Goal: Task Accomplishment & Management: Manage account settings

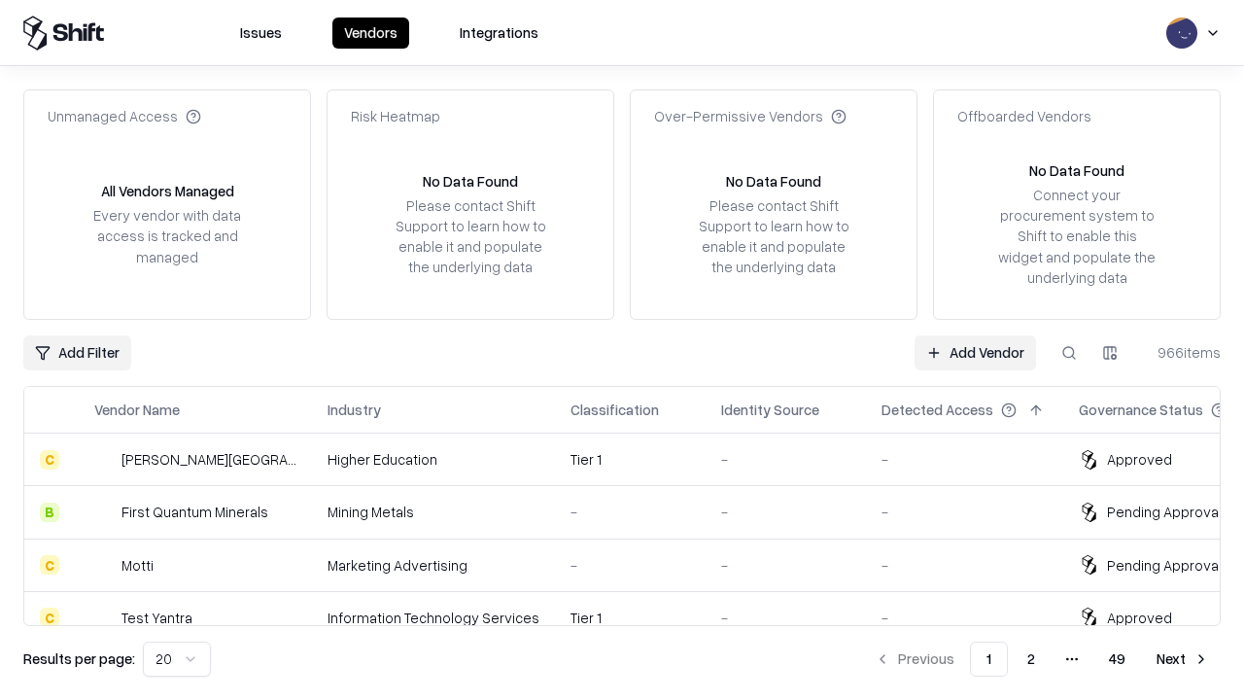
click at [975, 352] on link "Add Vendor" at bounding box center [975, 352] width 121 height 35
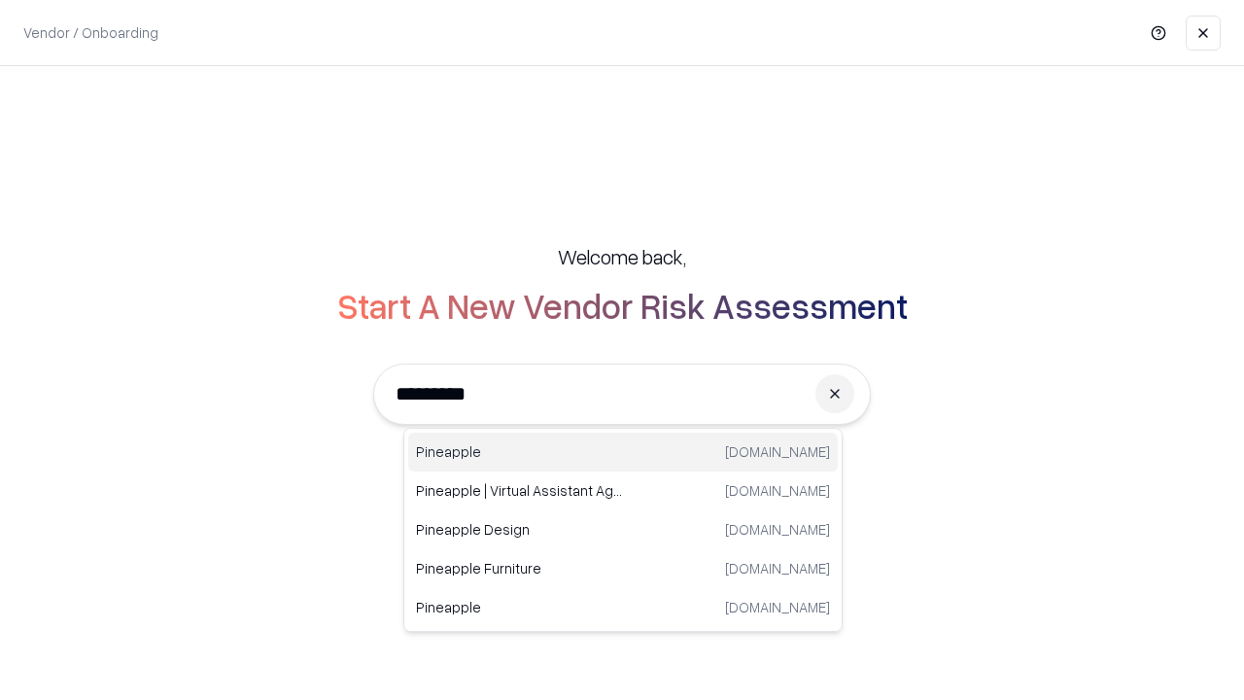
click at [623, 452] on div "Pineapple pineappleenergy.com" at bounding box center [623, 452] width 430 height 39
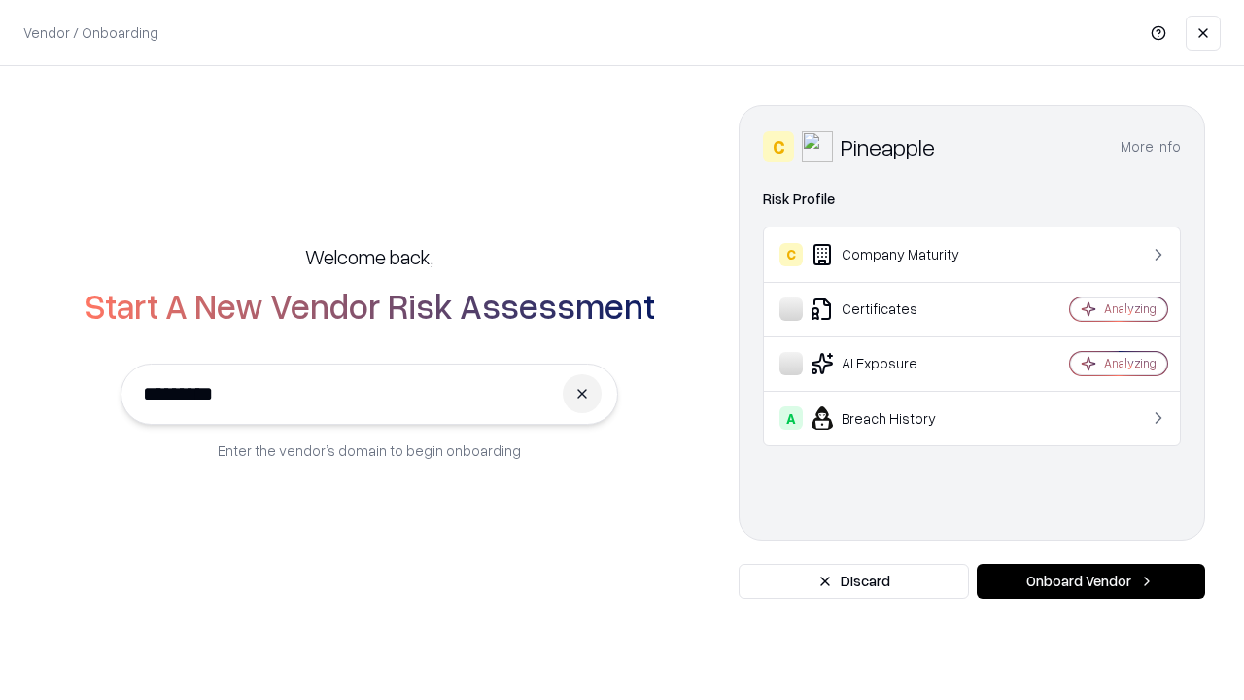
type input "*********"
click at [1091, 581] on button "Onboard Vendor" at bounding box center [1091, 581] width 228 height 35
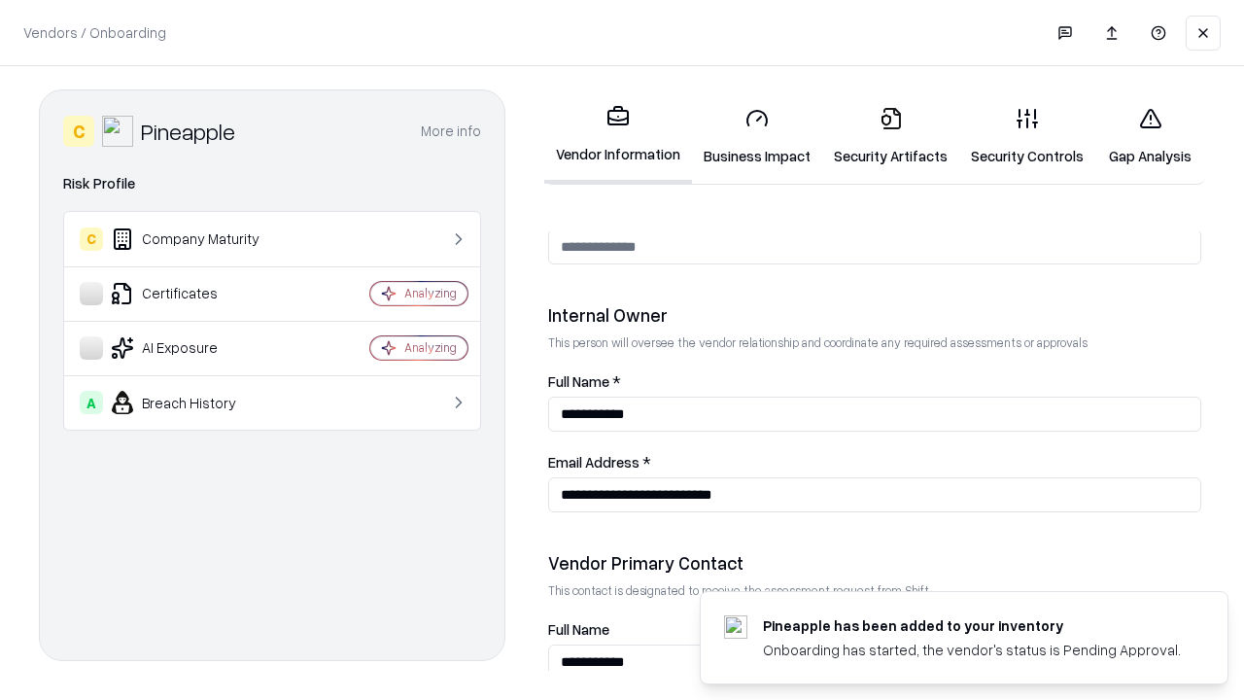
scroll to position [1007, 0]
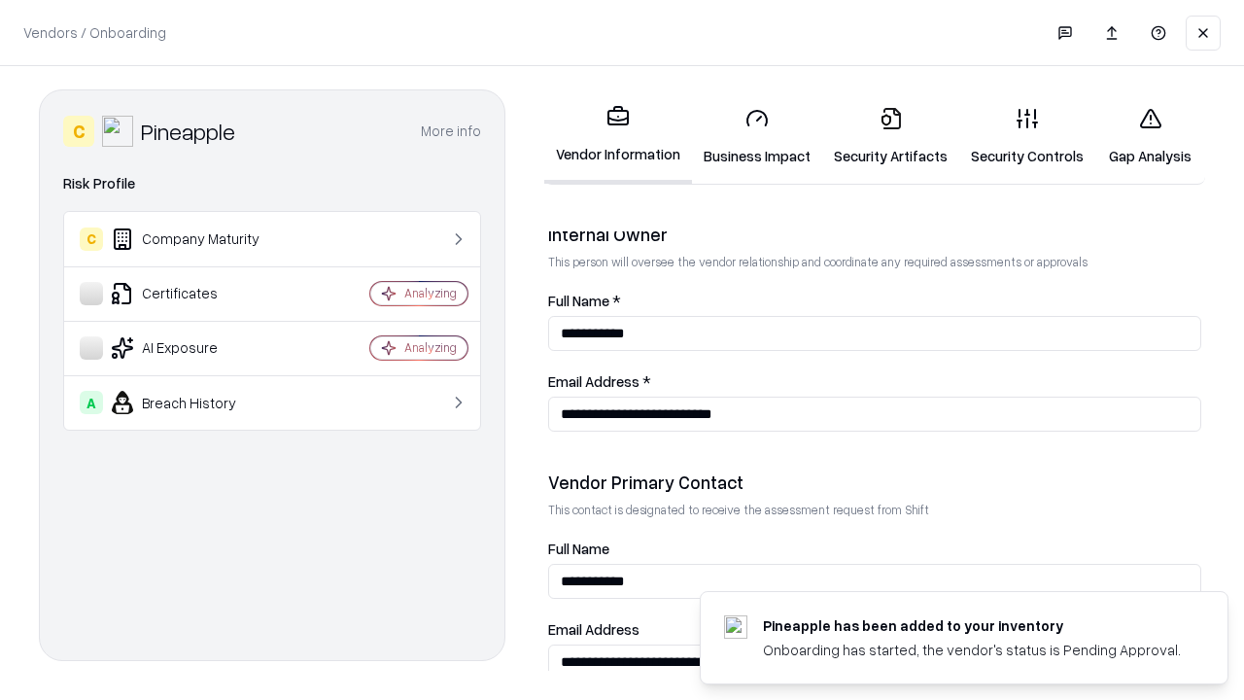
click at [890, 136] on link "Security Artifacts" at bounding box center [890, 136] width 137 height 90
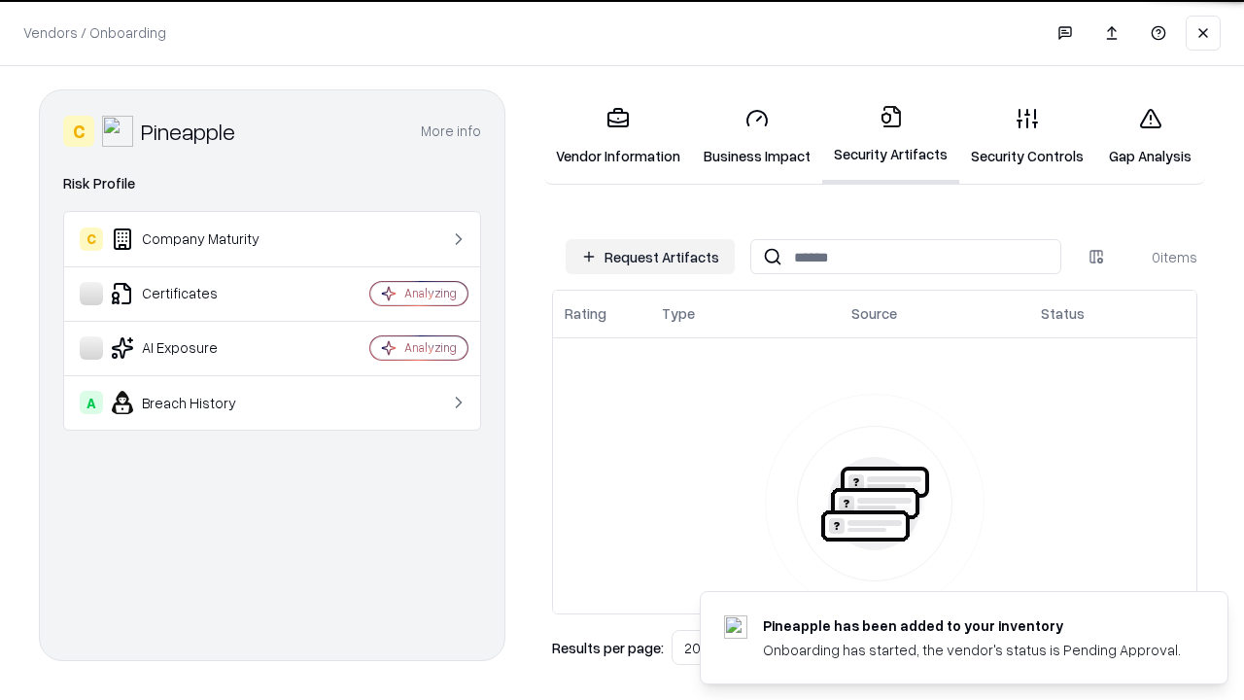
click at [650, 257] on button "Request Artifacts" at bounding box center [650, 256] width 169 height 35
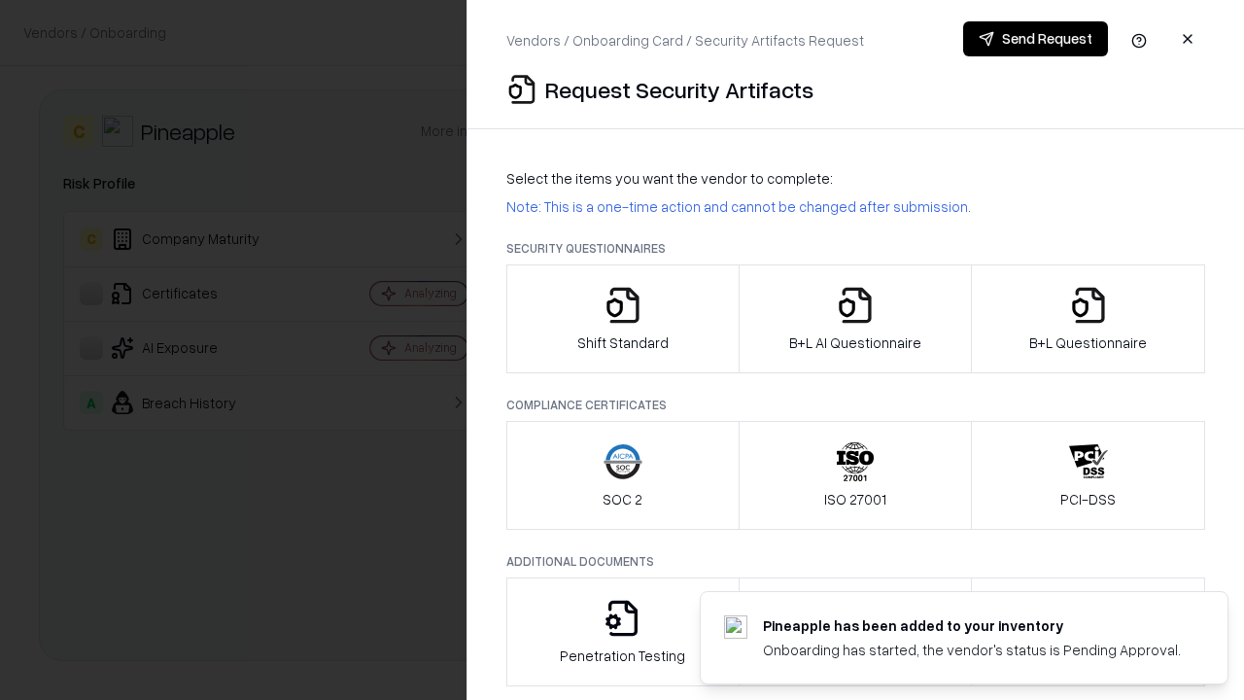
click at [1088, 319] on icon "button" at bounding box center [1088, 305] width 39 height 39
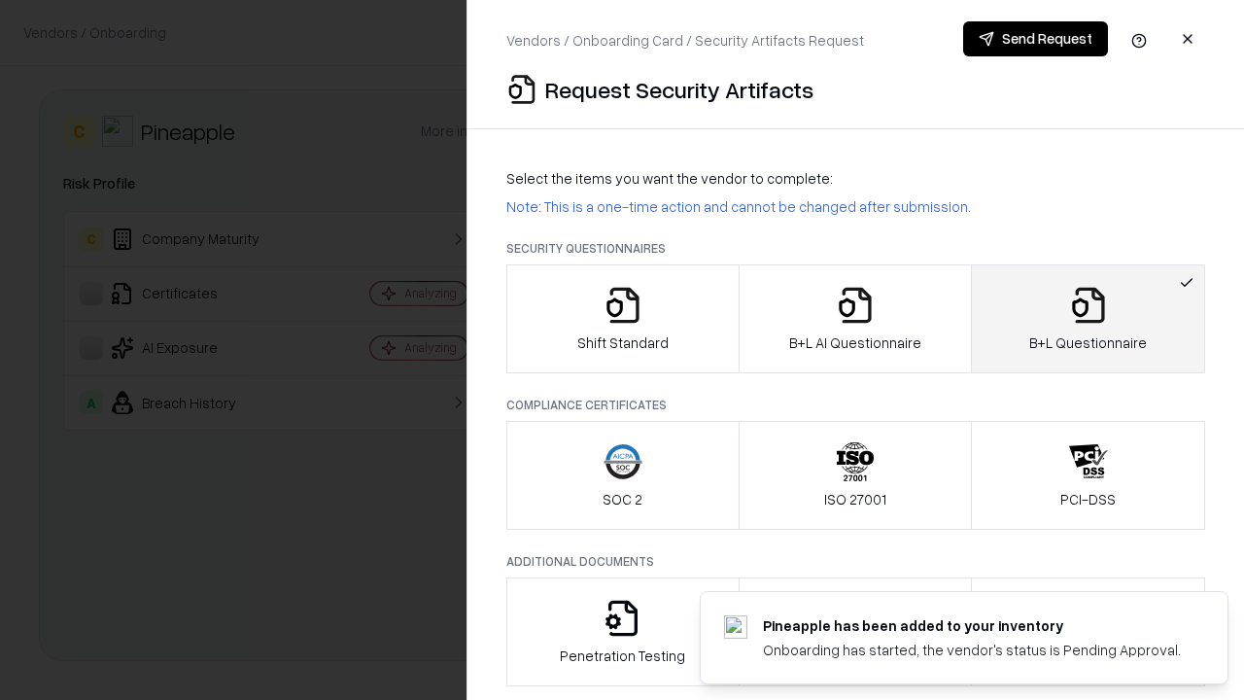
click at [854, 319] on icon "button" at bounding box center [855, 305] width 39 height 39
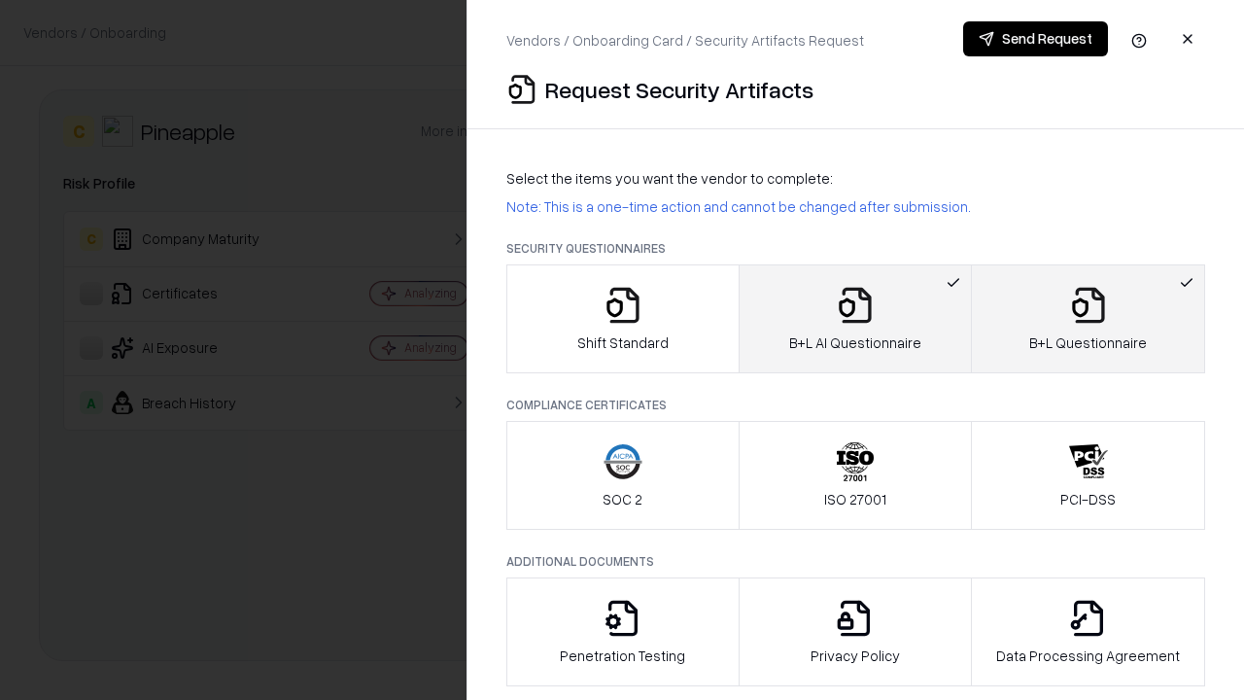
click at [1035, 39] on button "Send Request" at bounding box center [1035, 38] width 145 height 35
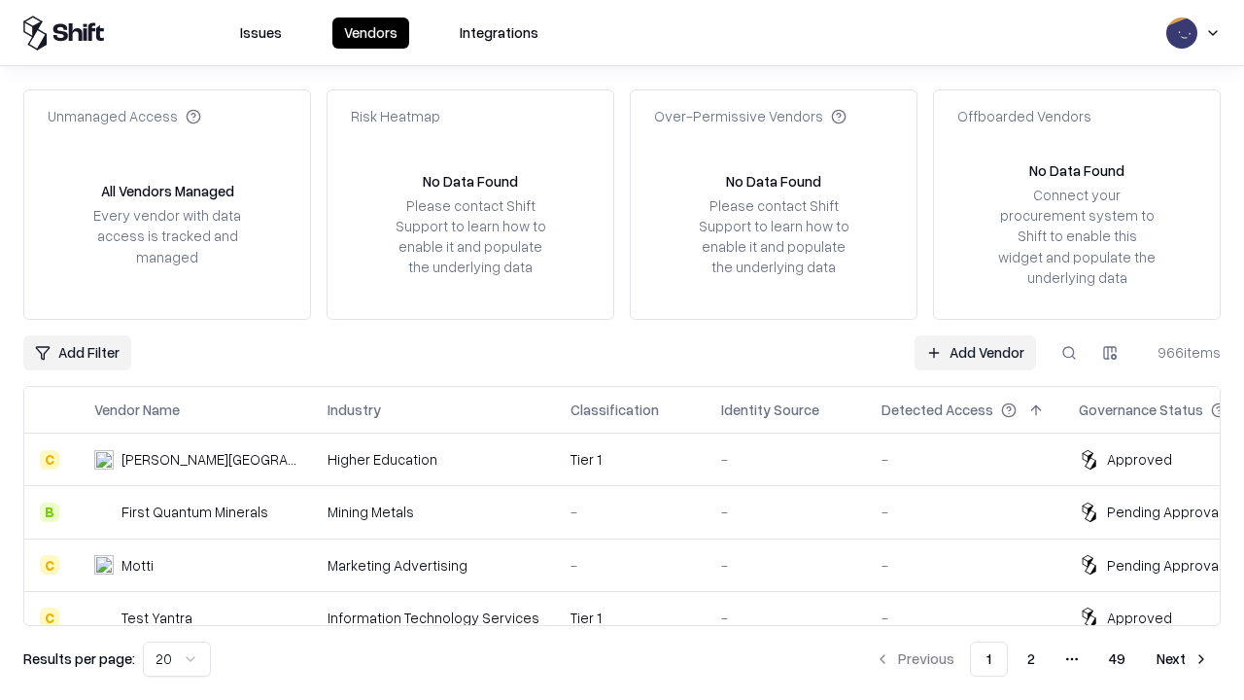
click at [1069, 352] on button at bounding box center [1069, 352] width 35 height 35
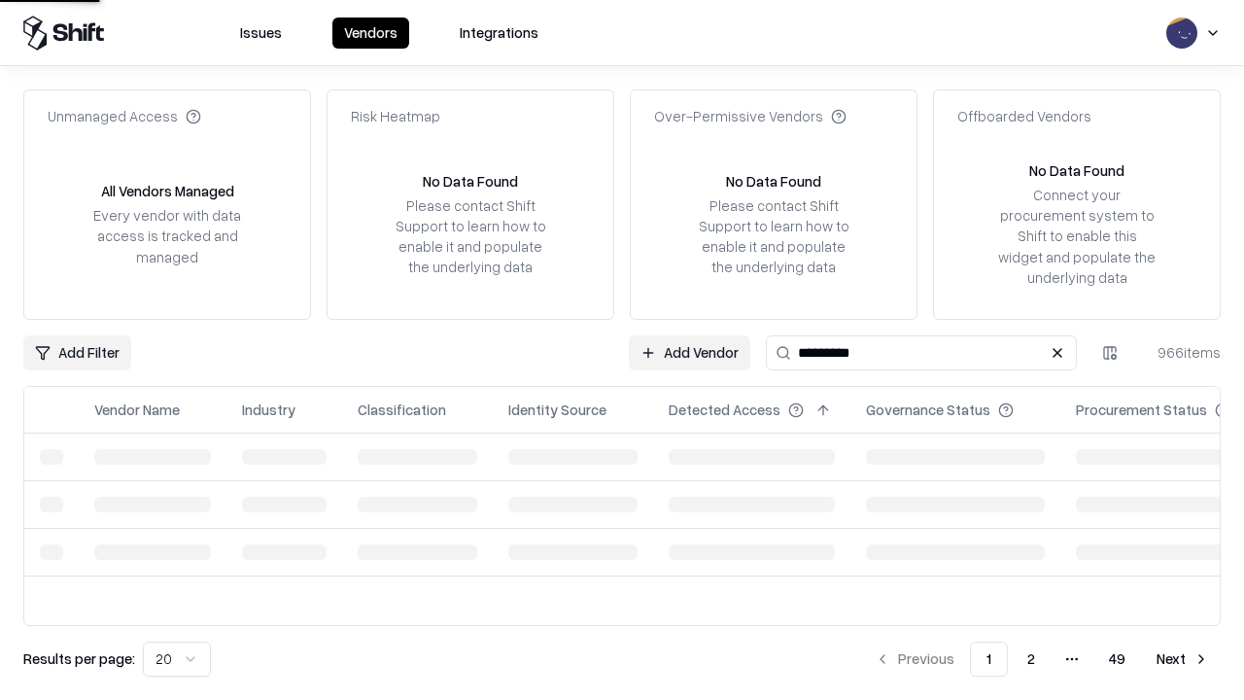
type input "*********"
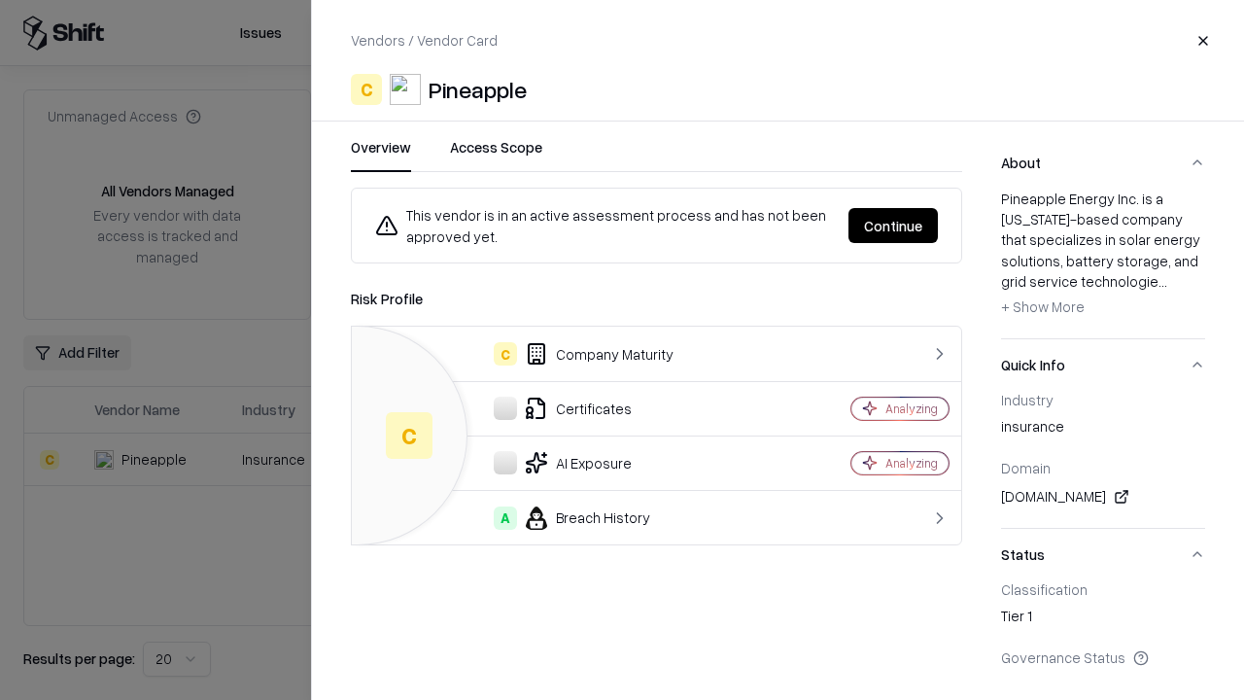
click at [893, 225] on button "Continue" at bounding box center [893, 225] width 89 height 35
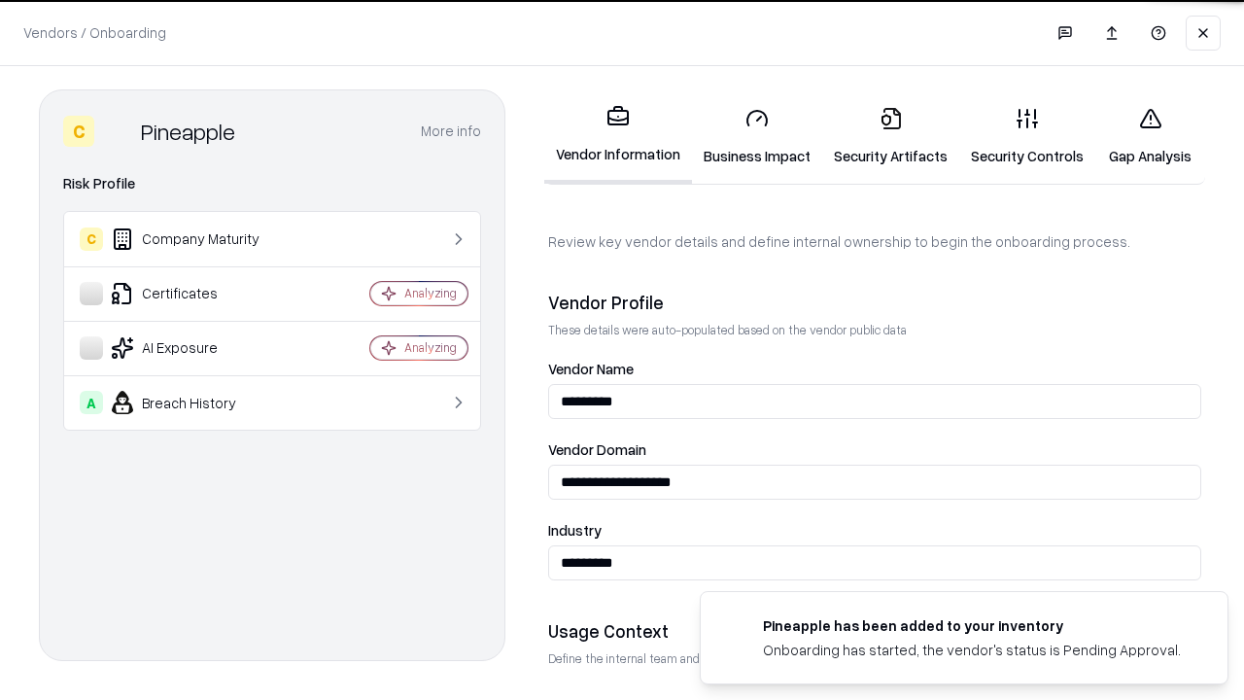
click at [890, 136] on link "Security Artifacts" at bounding box center [890, 136] width 137 height 90
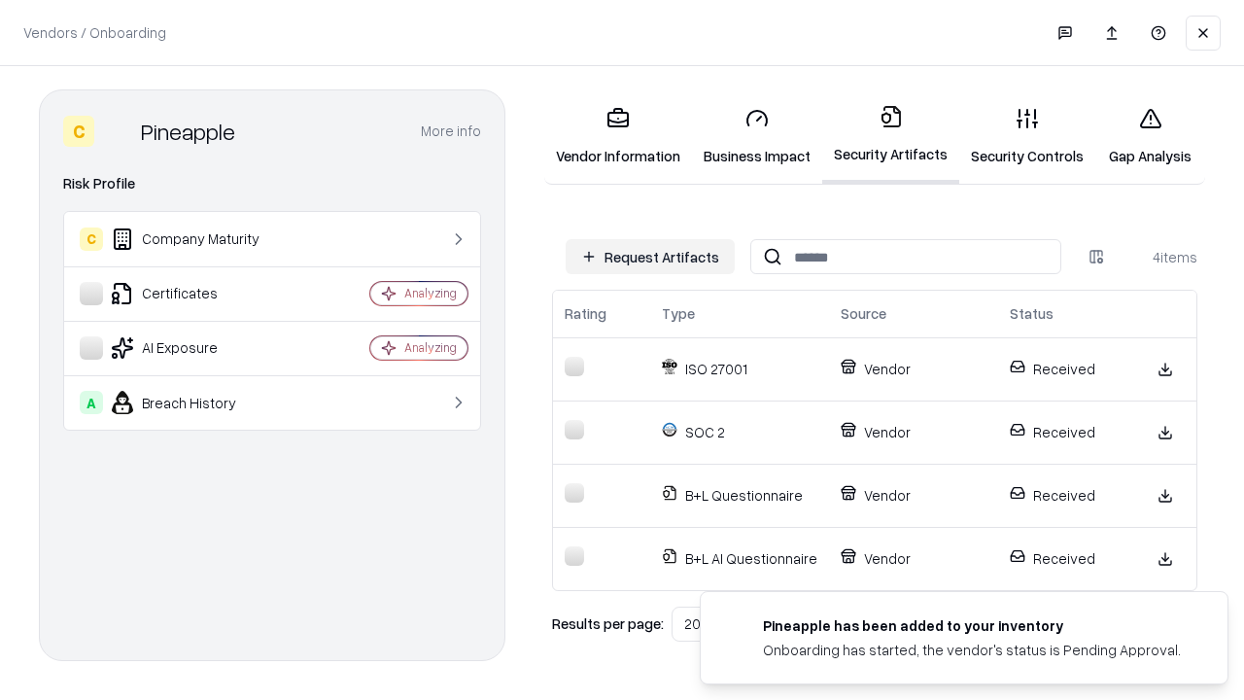
click at [1150, 136] on link "Gap Analysis" at bounding box center [1150, 136] width 110 height 90
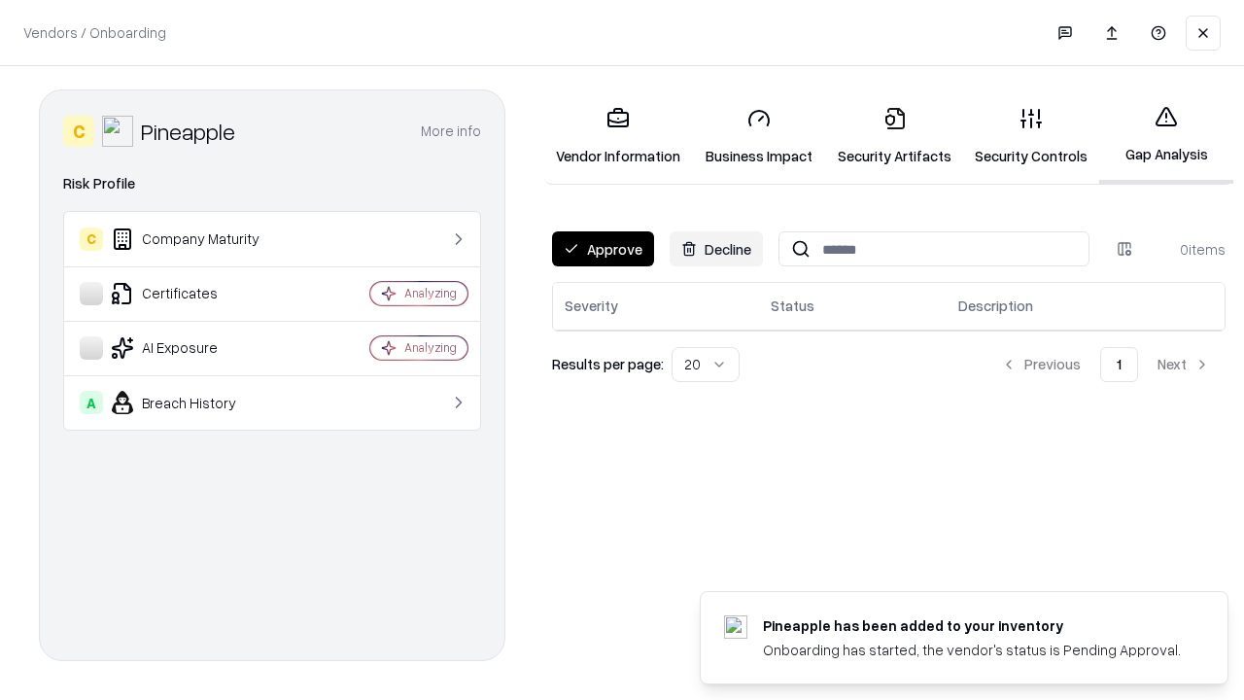
click at [603, 249] on button "Approve" at bounding box center [603, 248] width 102 height 35
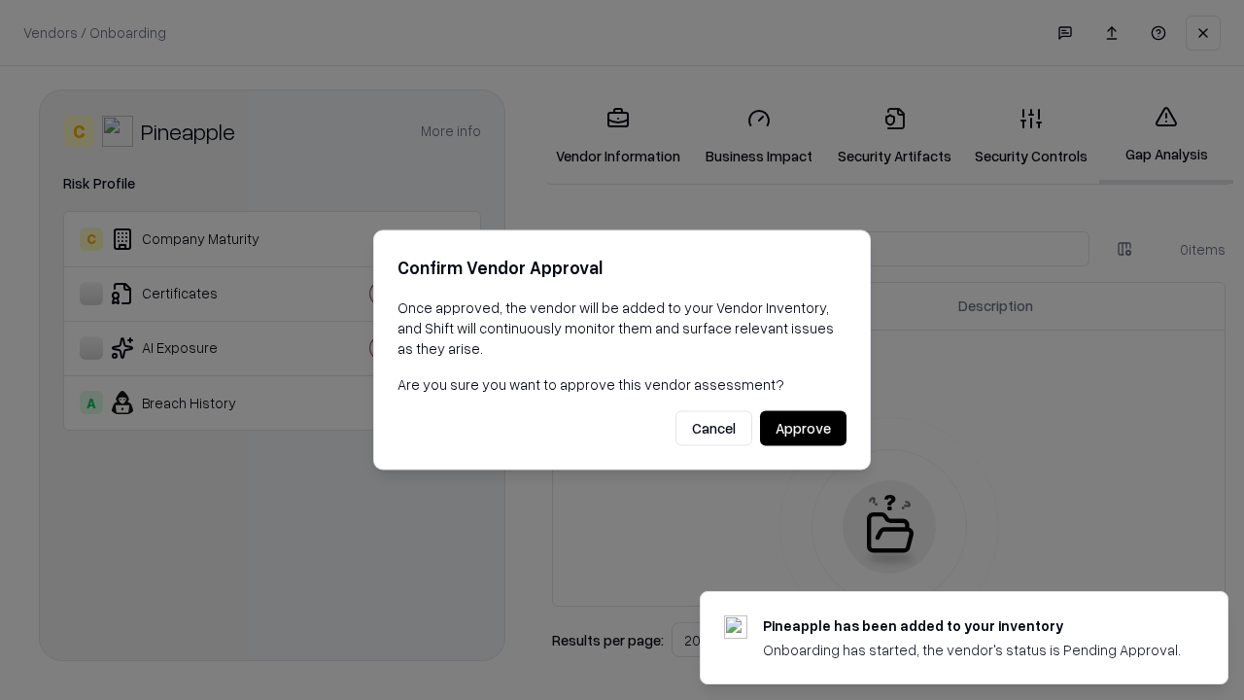
click at [803, 428] on button "Approve" at bounding box center [803, 428] width 87 height 35
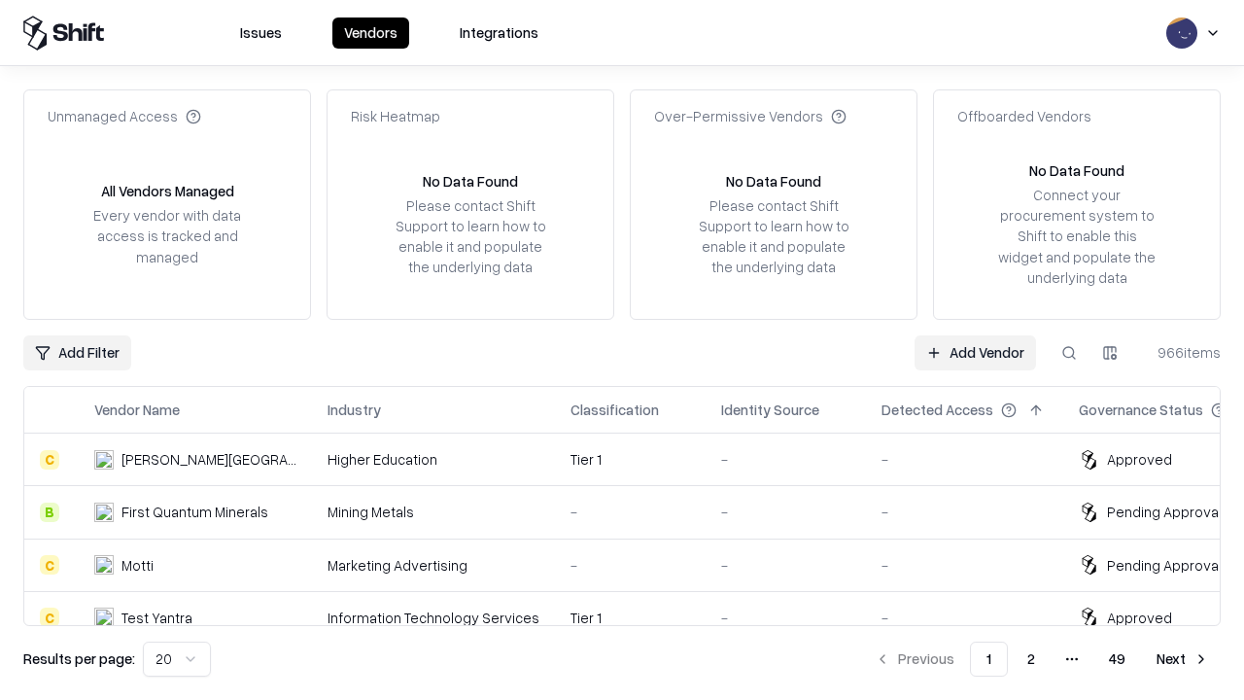
type input "*********"
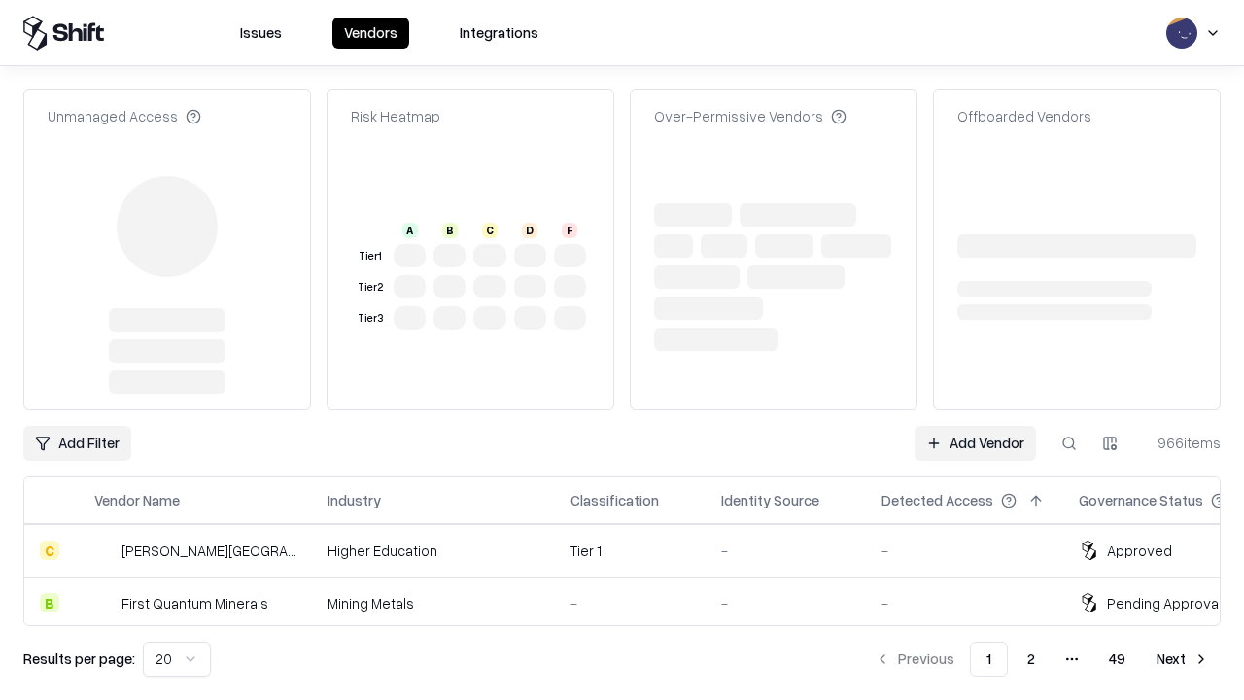
click at [975, 426] on link "Add Vendor" at bounding box center [975, 443] width 121 height 35
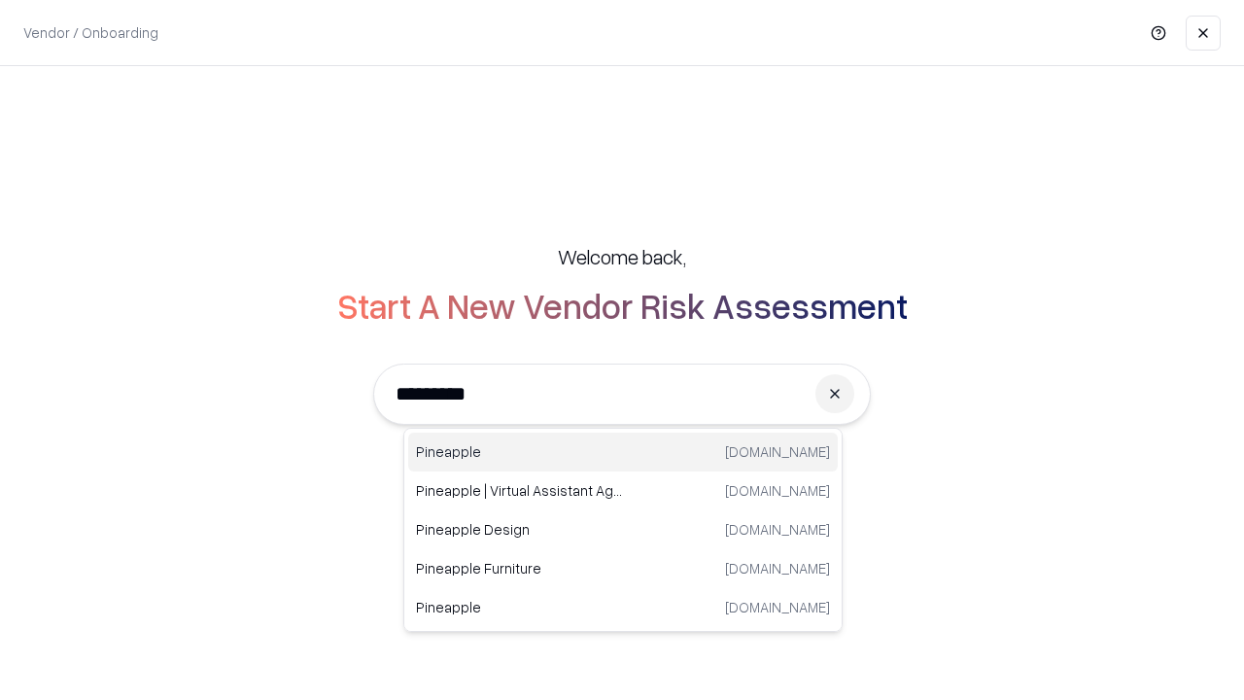
click at [623, 452] on div "Pineapple pineappleenergy.com" at bounding box center [623, 452] width 430 height 39
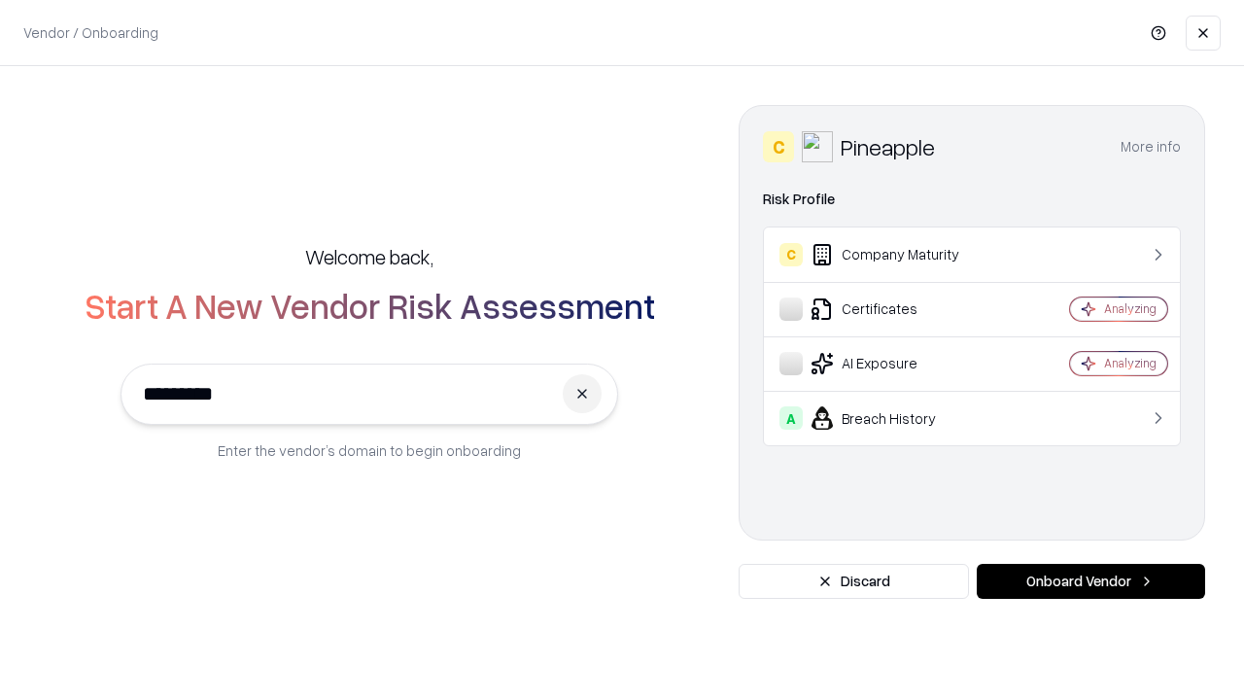
type input "*********"
click at [1091, 581] on button "Onboard Vendor" at bounding box center [1091, 581] width 228 height 35
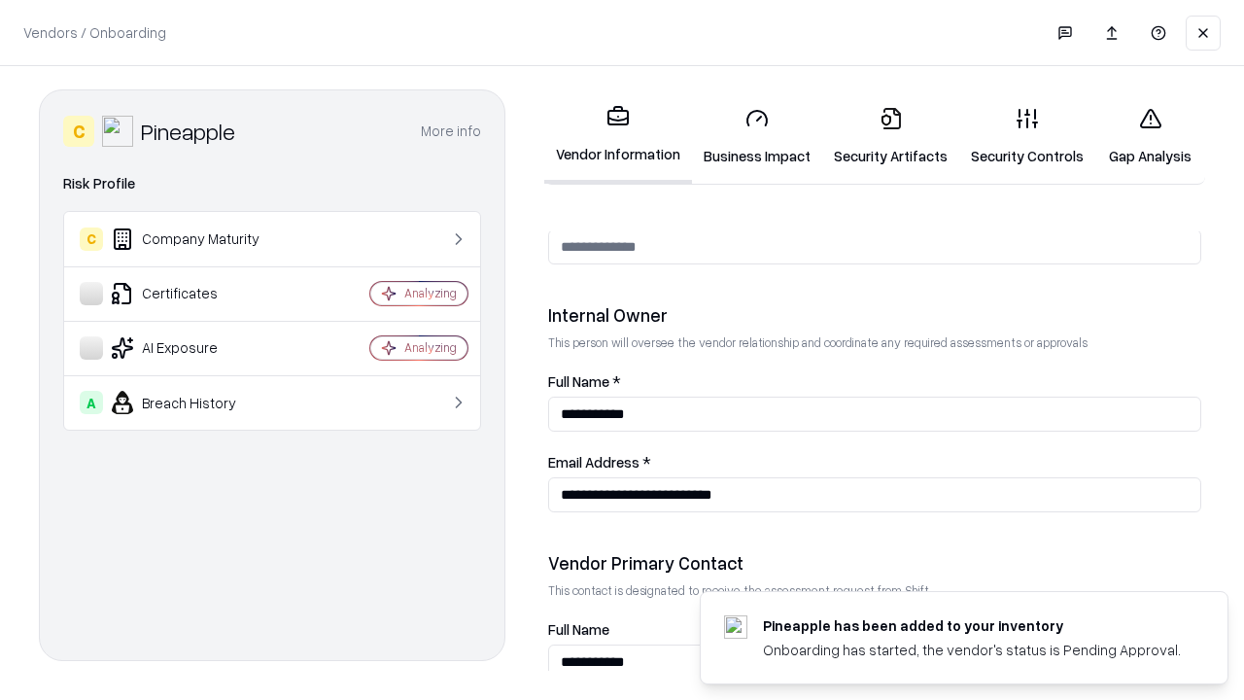
scroll to position [1007, 0]
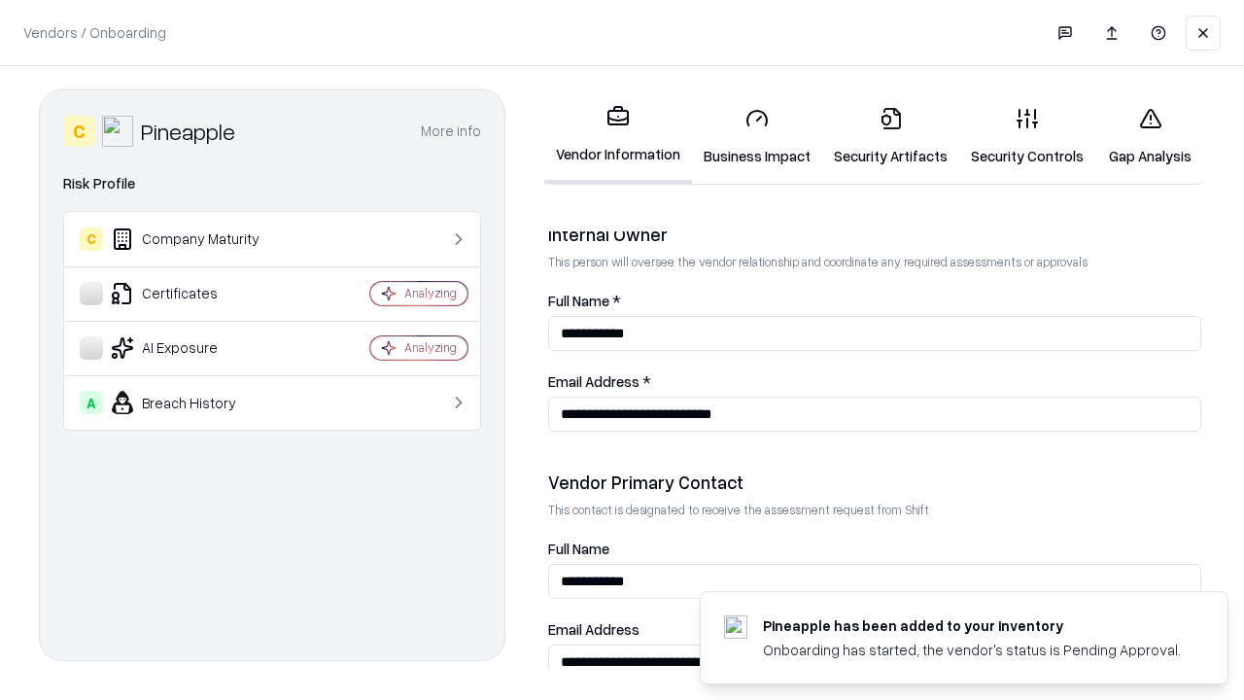
click at [1150, 136] on link "Gap Analysis" at bounding box center [1150, 136] width 110 height 90
